Goal: Information Seeking & Learning: Stay updated

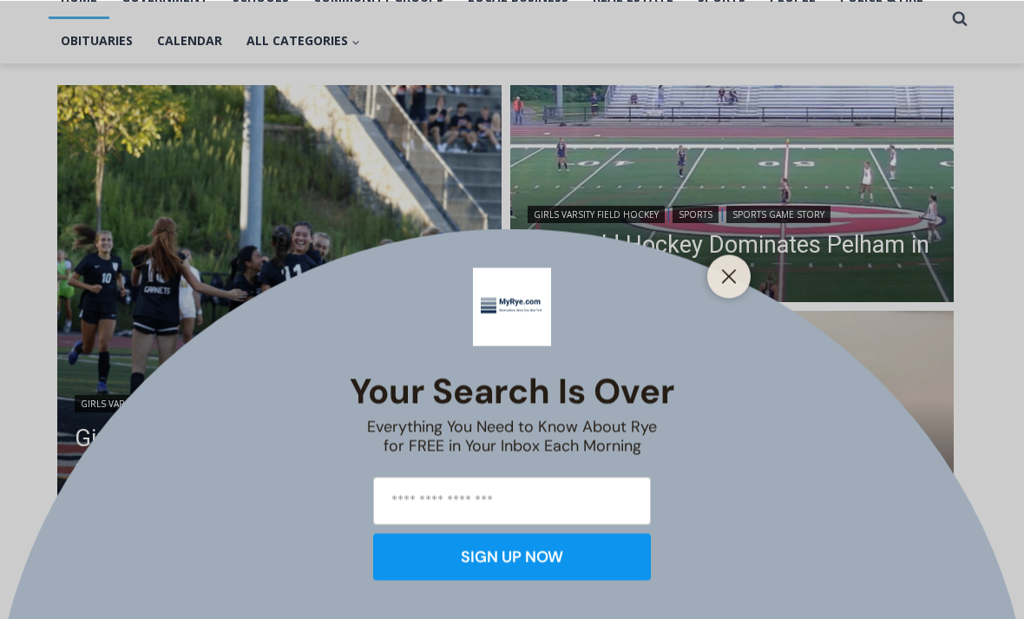
scroll to position [403, 0]
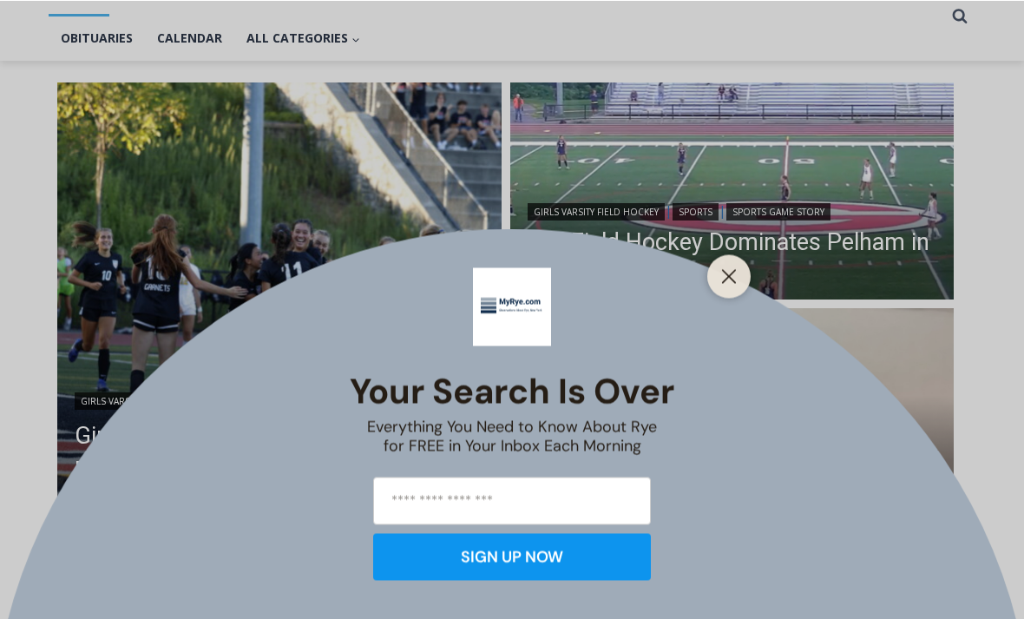
click at [624, 262] on div "Your Search is Over Everything You Need to Know About Rye for FREE in Your Inbo…" at bounding box center [512, 309] width 1024 height 619
click at [737, 288] on button "Close" at bounding box center [729, 276] width 24 height 24
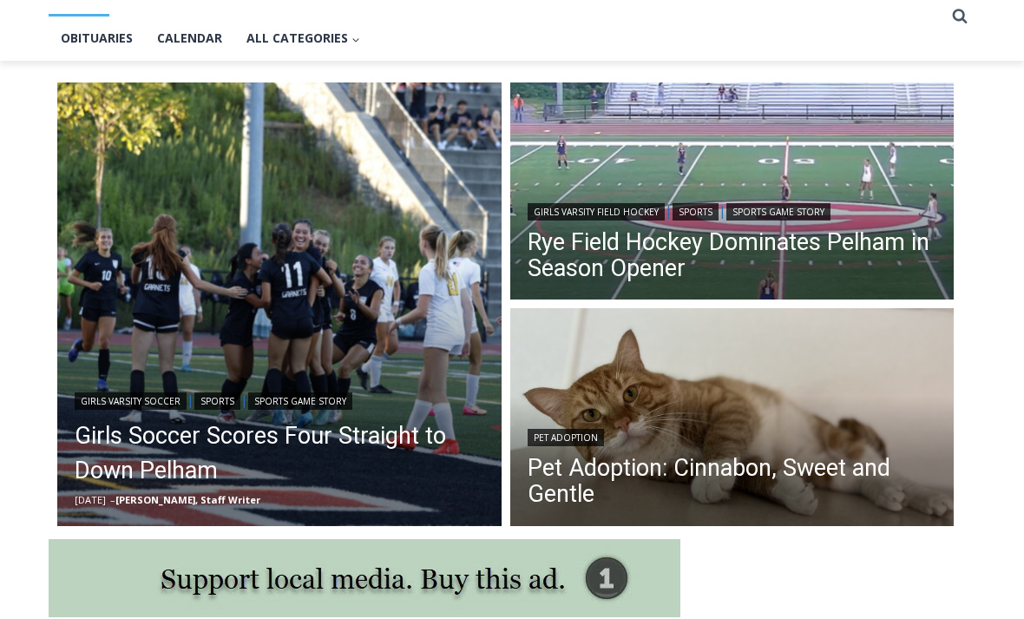
click at [621, 264] on link "Rye Field Hockey Dominates Pelham in Season Opener" at bounding box center [733, 255] width 410 height 52
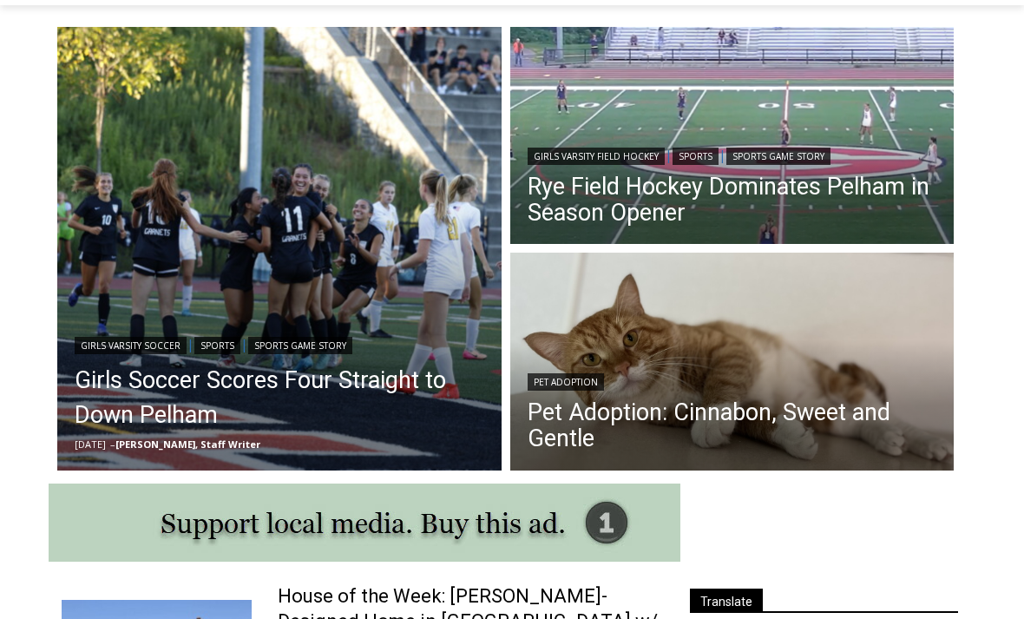
click at [234, 391] on link "Girls Soccer Scores Four Straight to Down Pelham" at bounding box center [280, 397] width 410 height 69
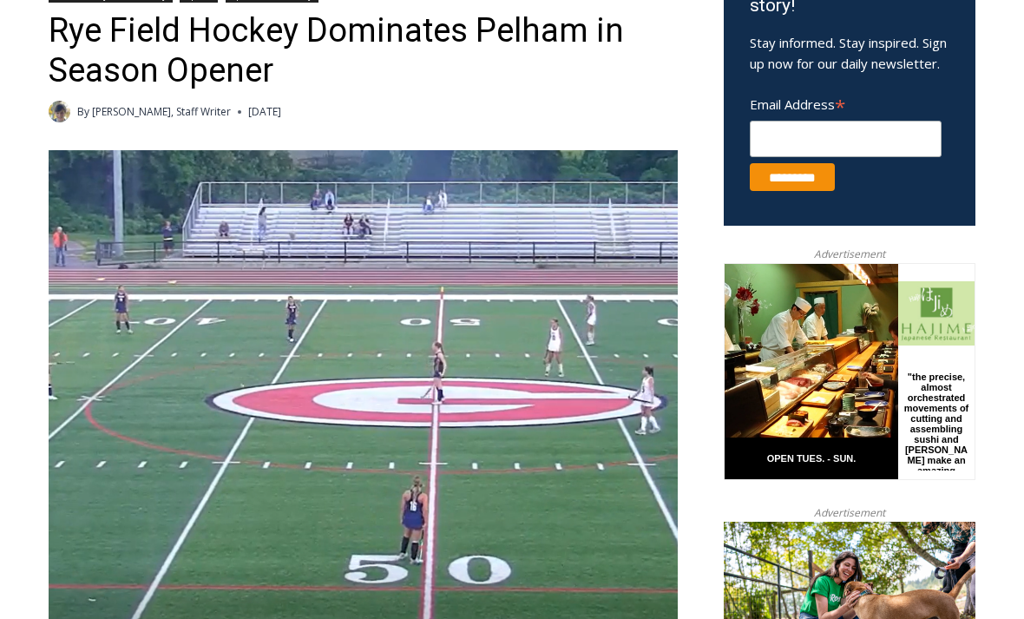
scroll to position [625, 0]
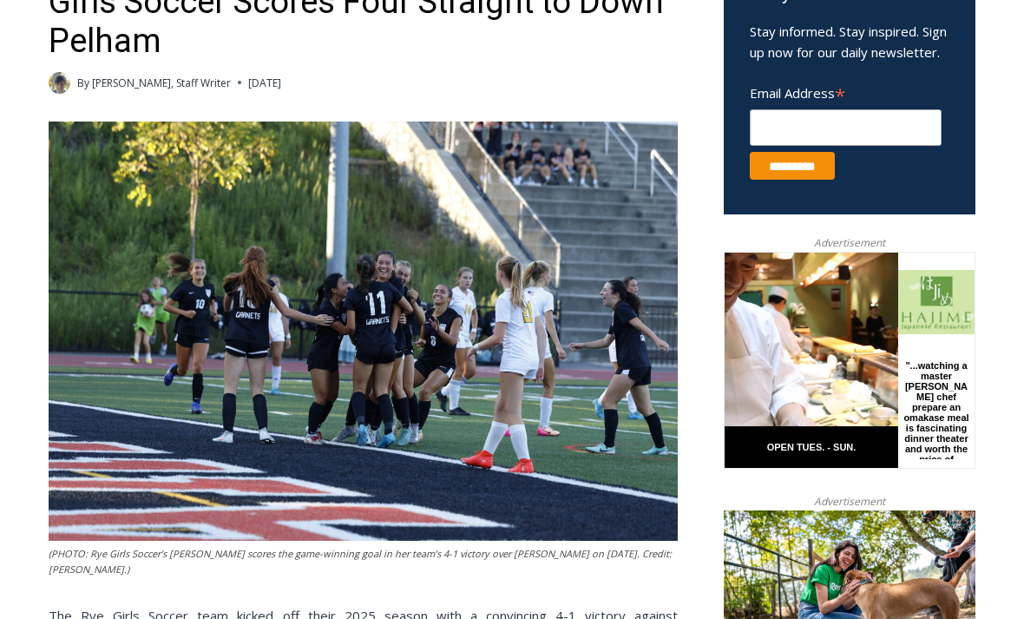
scroll to position [620, 0]
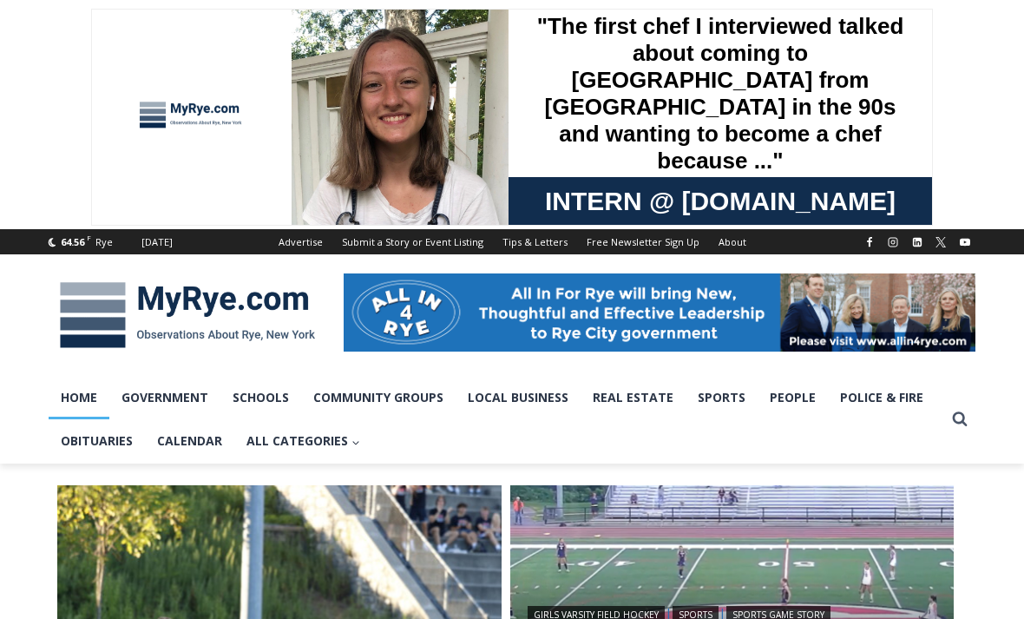
click at [169, 0] on span at bounding box center [512, 114] width 1024 height 229
